Goal: Information Seeking & Learning: Learn about a topic

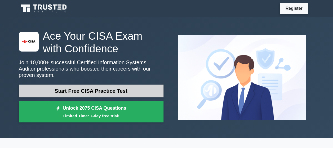
click at [106, 87] on link "Start Free CISA Practice Test" at bounding box center [91, 91] width 145 height 13
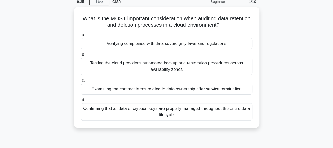
scroll to position [27, 0]
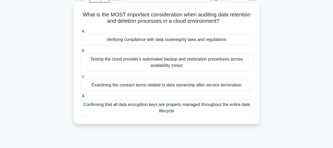
click at [221, 62] on div "Testing the cloud provider's automated backup and restoration procedures across…" at bounding box center [167, 62] width 172 height 17
click at [81, 52] on input "b. Testing the cloud provider's automated backup and restoration procedures acr…" at bounding box center [81, 50] width 0 height 3
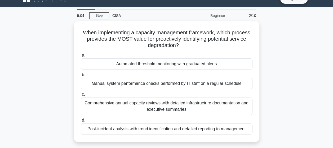
scroll to position [0, 0]
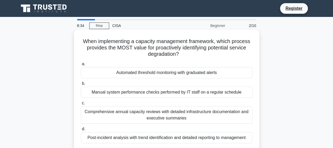
click at [172, 113] on div "Comprehensive annual capacity reviews with detailed infrastructure documentatio…" at bounding box center [167, 114] width 172 height 17
click at [81, 105] on input "c. Comprehensive annual capacity reviews with detailed infrastructure documenta…" at bounding box center [81, 103] width 0 height 3
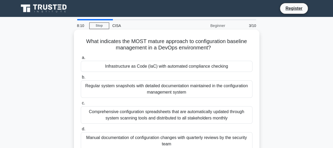
click at [210, 116] on div "Comprehensive configuration spreadsheets that are automatically updated through…" at bounding box center [167, 114] width 172 height 17
click at [81, 105] on input "c. Comprehensive configuration spreadsheets that are automatically updated thro…" at bounding box center [81, 103] width 0 height 3
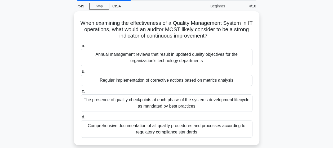
scroll to position [20, 0]
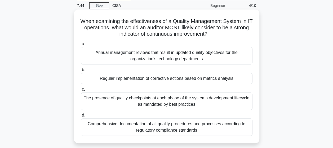
click at [179, 129] on div "Comprehensive documentation of all quality procedures and processes according t…" at bounding box center [167, 127] width 172 height 17
click at [81, 117] on input "d. Comprehensive documentation of all quality procedures and processes accordin…" at bounding box center [81, 115] width 0 height 3
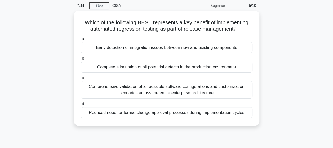
scroll to position [0, 0]
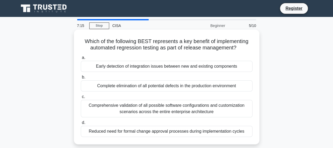
click at [178, 66] on div "Early detection of integration issues between new and existing components" at bounding box center [167, 66] width 172 height 11
click at [81, 60] on input "a. Early detection of integration issues between new and existing components" at bounding box center [81, 57] width 0 height 3
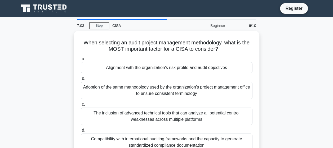
click at [295, 69] on div "When selecting an audit project management methodology, what is the MOST import…" at bounding box center [167, 98] width 302 height 134
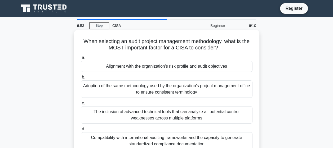
click at [169, 68] on div "Alignment with the organization's risk profile and audit objectives" at bounding box center [167, 66] width 172 height 11
click at [81, 60] on input "a. Alignment with the organization's risk profile and audit objectives" at bounding box center [81, 57] width 0 height 3
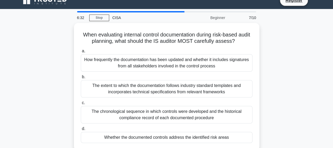
scroll to position [12, 0]
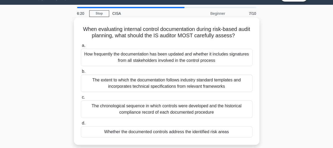
click at [203, 131] on div "Whether the documented controls address the identified risk areas" at bounding box center [167, 132] width 172 height 11
click at [81, 125] on input "d. Whether the documented controls address the identified risk areas" at bounding box center [81, 123] width 0 height 3
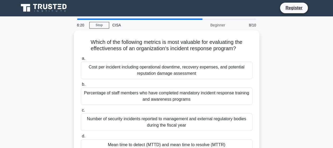
scroll to position [0, 0]
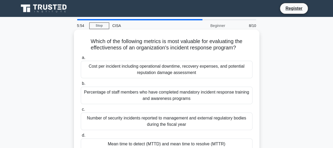
click at [181, 95] on div "Percentage of staff members who have completed mandatory incident response trai…" at bounding box center [167, 95] width 172 height 17
click at [81, 86] on input "b. Percentage of staff members who have completed mandatory incident response t…" at bounding box center [81, 83] width 0 height 3
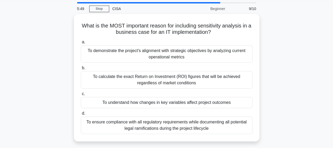
scroll to position [17, 0]
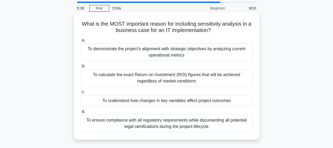
click at [190, 127] on div "To ensure compliance with all regulatory requirements while documenting all pot…" at bounding box center [167, 123] width 172 height 17
click at [81, 114] on input "d. To ensure compliance with all regulatory requirements while documenting all …" at bounding box center [81, 111] width 0 height 3
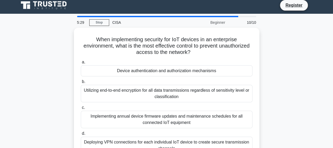
scroll to position [0, 0]
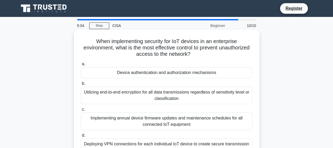
click at [213, 97] on div "Utilizing end-to-end encryption for all data transmissions regardless of sensit…" at bounding box center [167, 95] width 172 height 17
click at [81, 86] on input "b. Utilizing end-to-end encryption for all data transmissions regardless of sen…" at bounding box center [81, 83] width 0 height 3
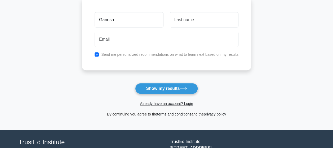
scroll to position [78, 0]
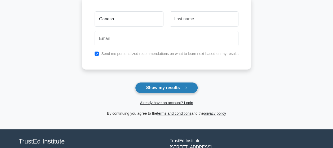
type input "Ganesh"
click at [166, 89] on button "Show my results" at bounding box center [166, 87] width 63 height 11
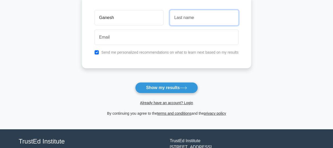
click at [206, 14] on input "text" at bounding box center [204, 17] width 69 height 15
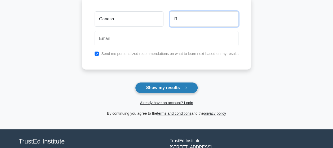
type input "R"
click at [167, 86] on button "Show my results" at bounding box center [166, 87] width 63 height 11
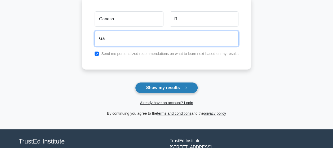
type input "G"
type input "[EMAIL_ADDRESS][DOMAIN_NAME]"
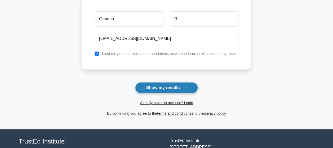
click at [166, 88] on button "Show my results" at bounding box center [166, 87] width 63 height 11
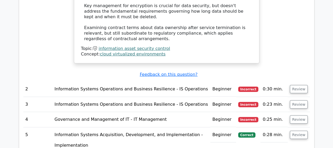
scroll to position [735, 0]
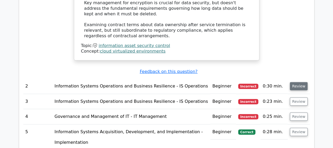
click at [302, 82] on button "Review" at bounding box center [299, 86] width 18 height 8
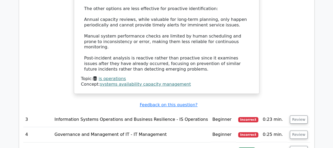
scroll to position [999, 0]
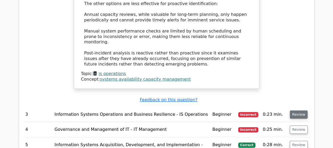
click at [300, 111] on button "Review" at bounding box center [299, 115] width 18 height 8
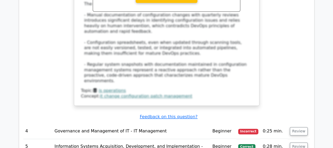
scroll to position [1305, 0]
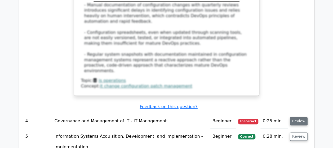
click at [300, 117] on button "Review" at bounding box center [299, 121] width 18 height 8
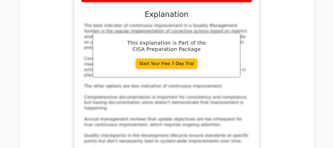
scroll to position [1581, 0]
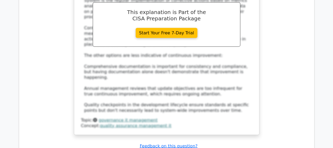
scroll to position [1827, 0]
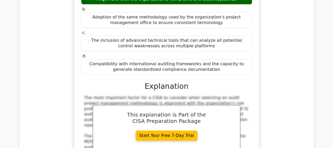
scroll to position [2104, 0]
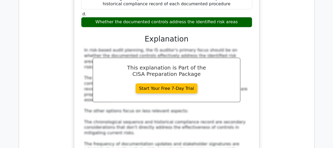
scroll to position [2464, 0]
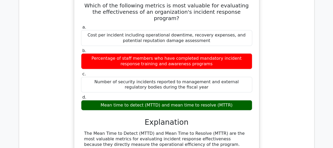
scroll to position [2694, 0]
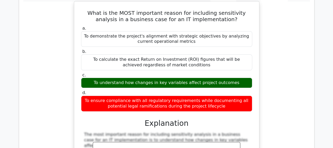
scroll to position [3064, 0]
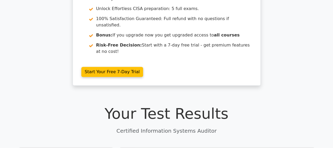
scroll to position [38, 0]
